Goal: Task Accomplishment & Management: Use online tool/utility

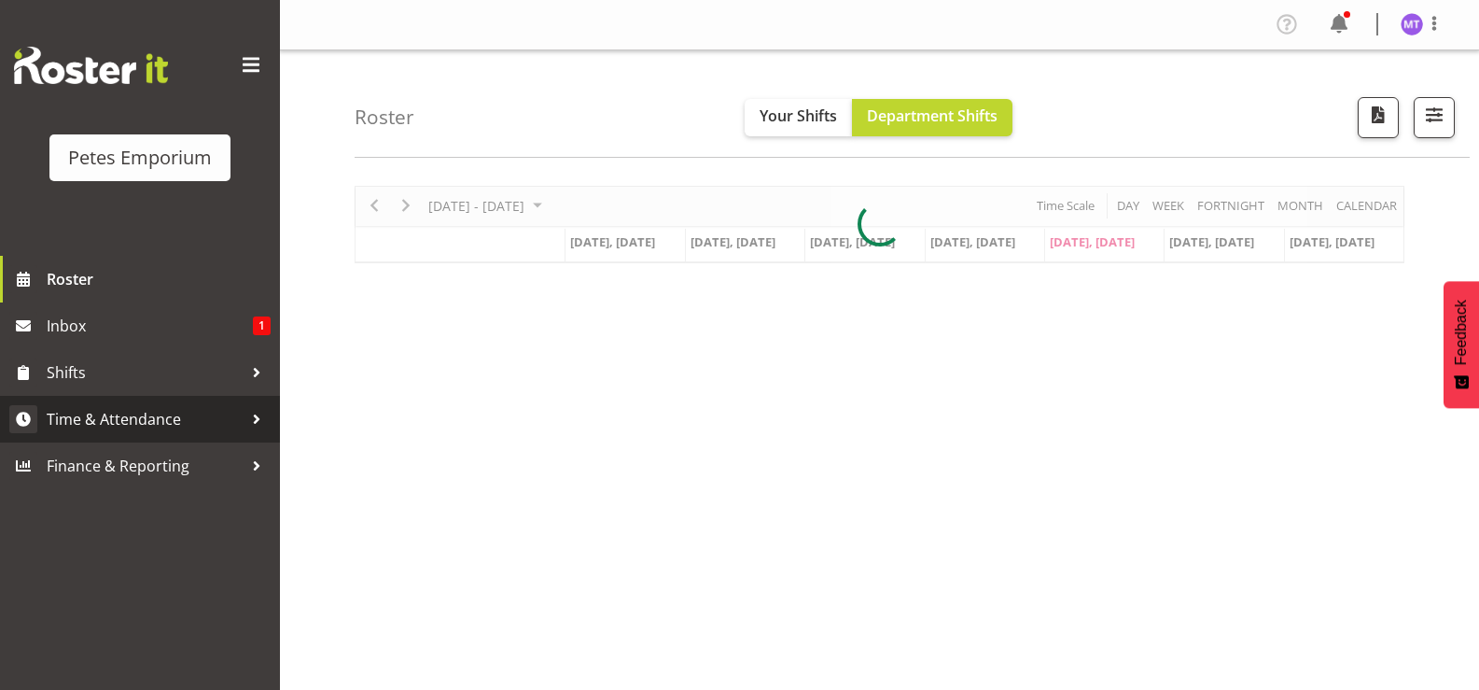
click at [146, 434] on link "Time & Attendance" at bounding box center [140, 419] width 280 height 47
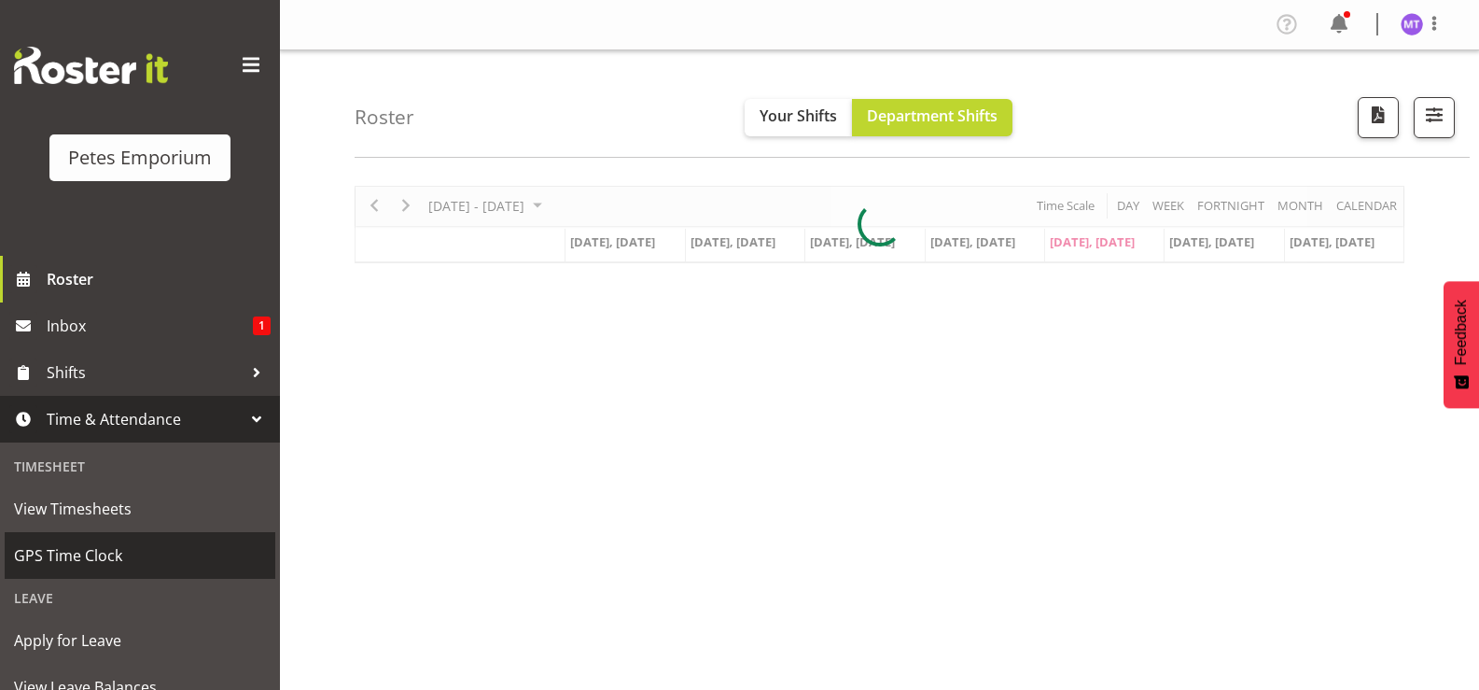
click at [119, 542] on span "GPS Time Clock" at bounding box center [140, 555] width 252 height 28
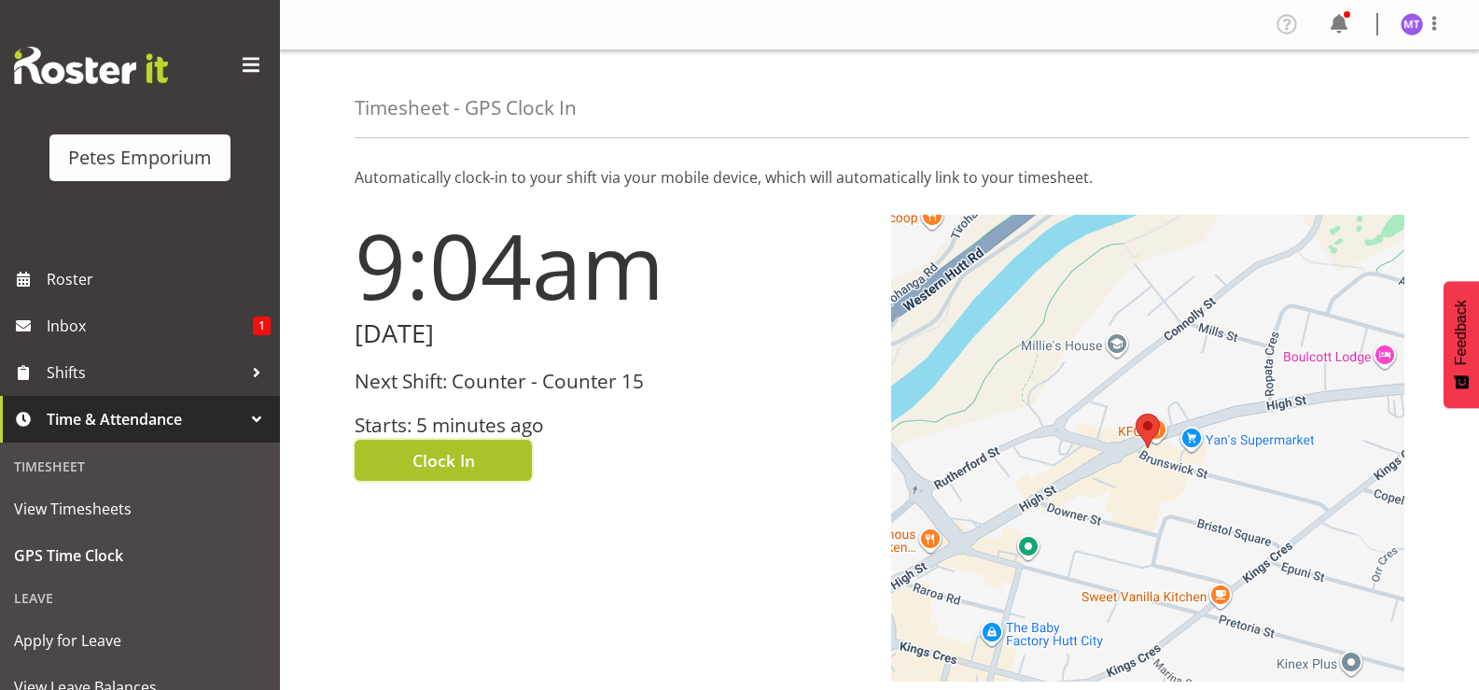
click at [473, 450] on span "Clock In" at bounding box center [443, 460] width 63 height 24
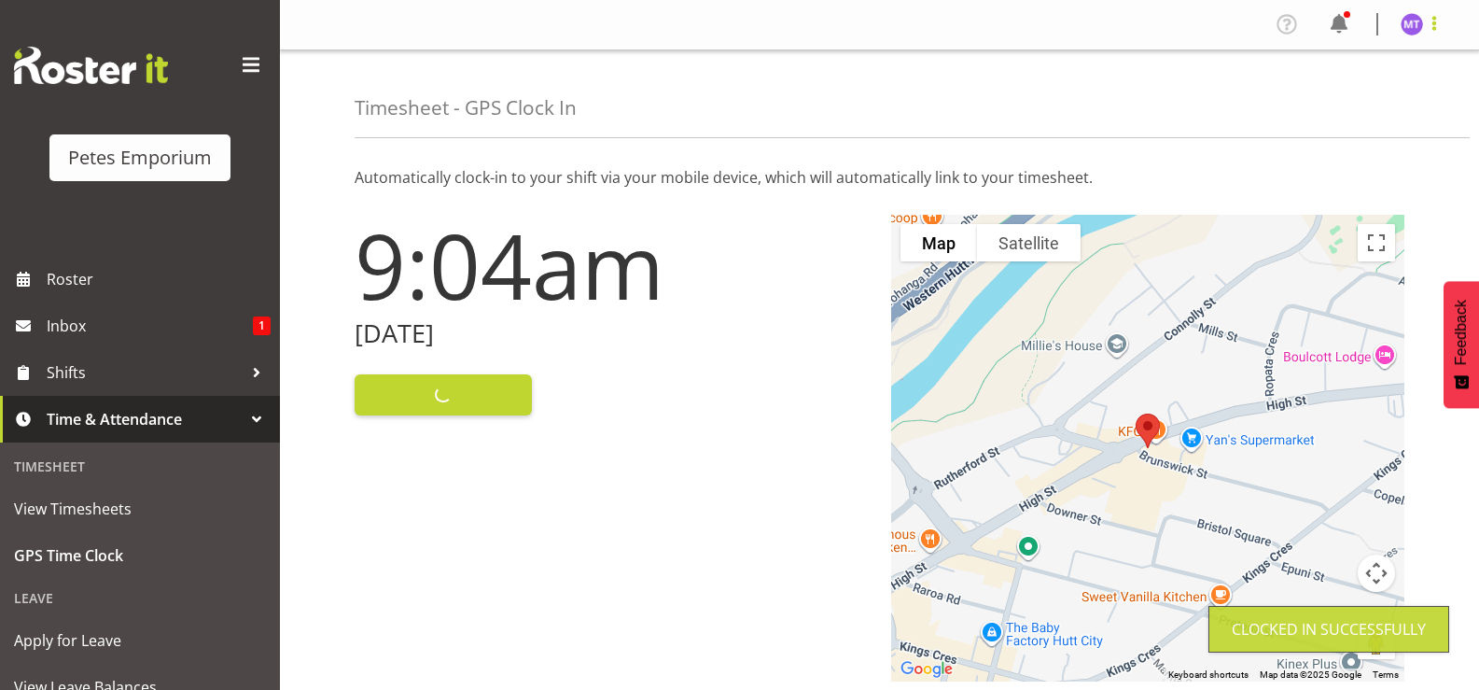
click at [1435, 26] on span at bounding box center [1434, 23] width 22 height 22
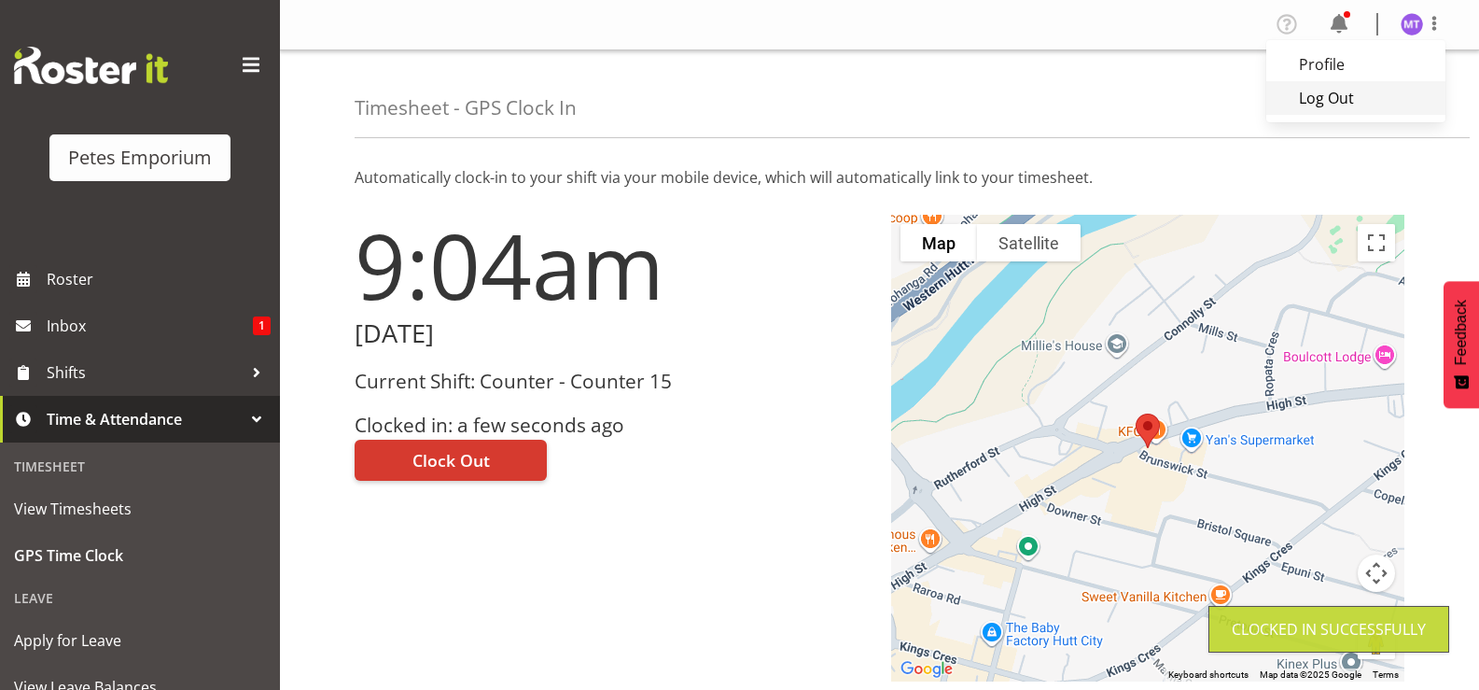
click at [1369, 99] on link "Log Out" at bounding box center [1355, 98] width 179 height 34
